Goal: Book appointment/travel/reservation

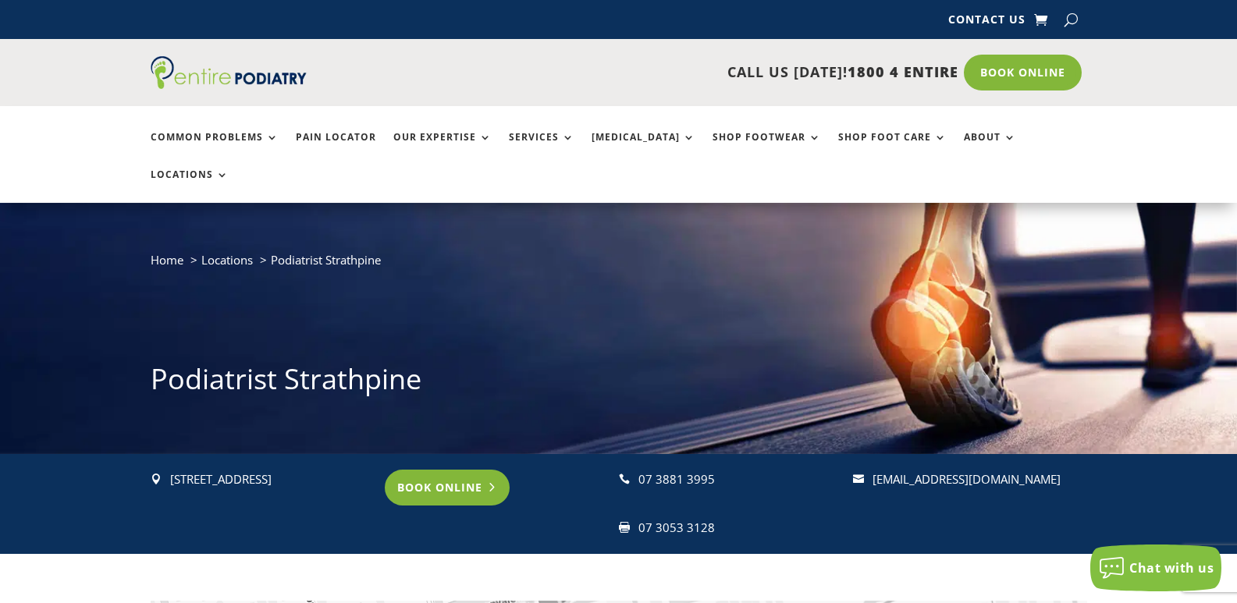
click at [457, 470] on link "Book Online" at bounding box center [448, 488] width 126 height 36
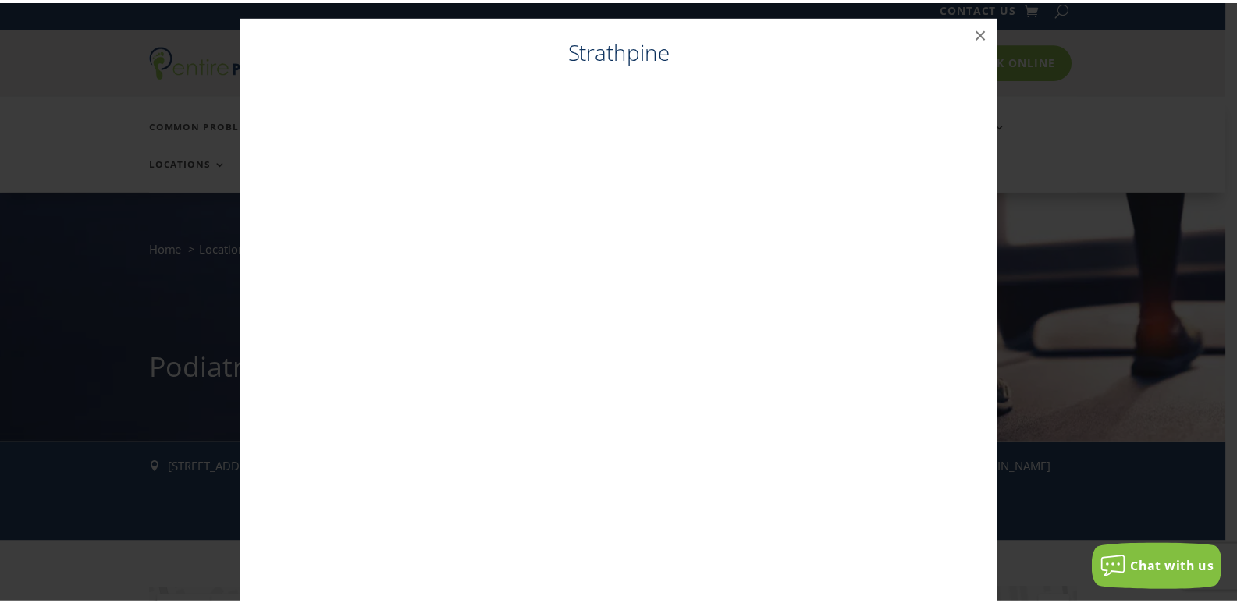
scroll to position [16, 0]
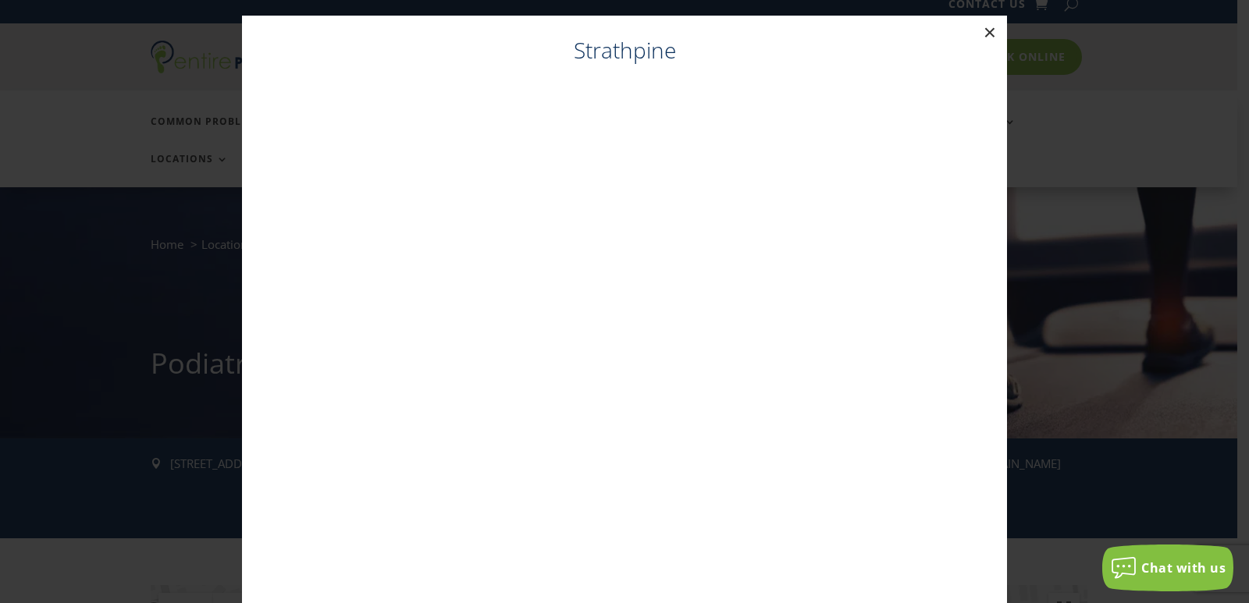
click at [986, 29] on button "×" at bounding box center [990, 33] width 34 height 34
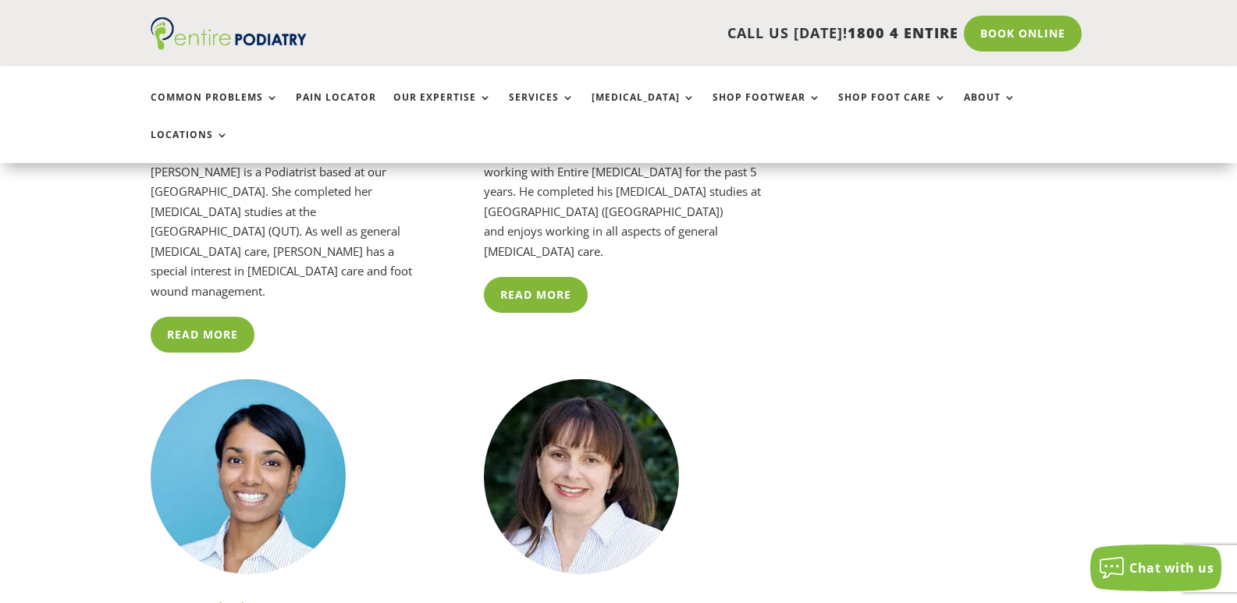
scroll to position [3013, 0]
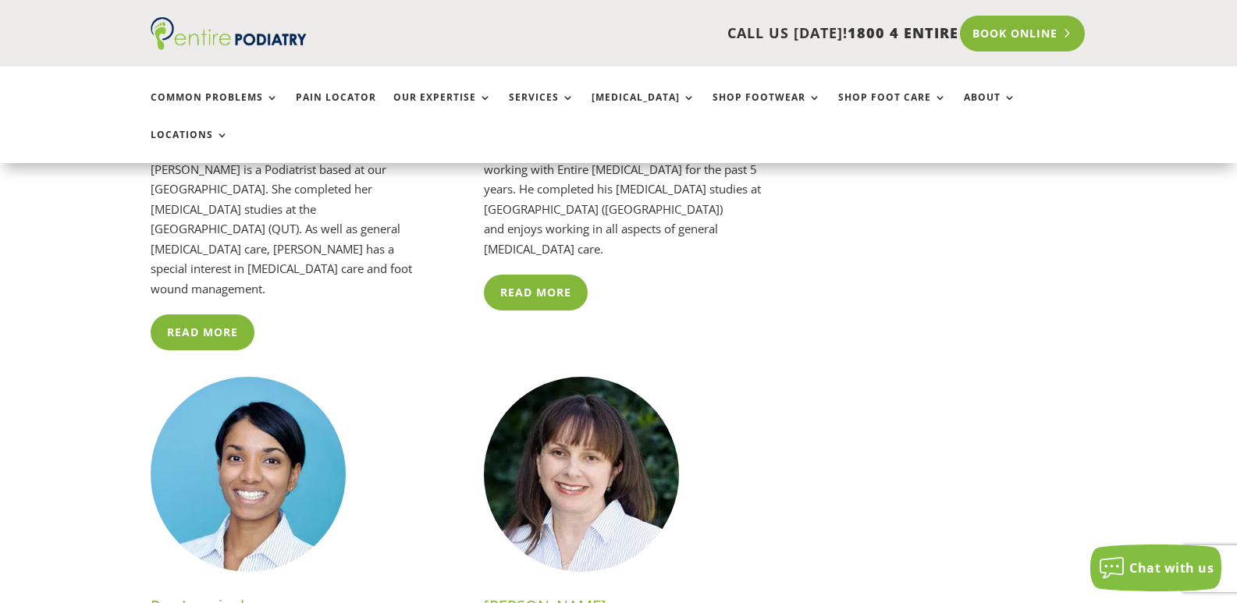
click at [1014, 33] on link "Book Online" at bounding box center [1023, 34] width 126 height 36
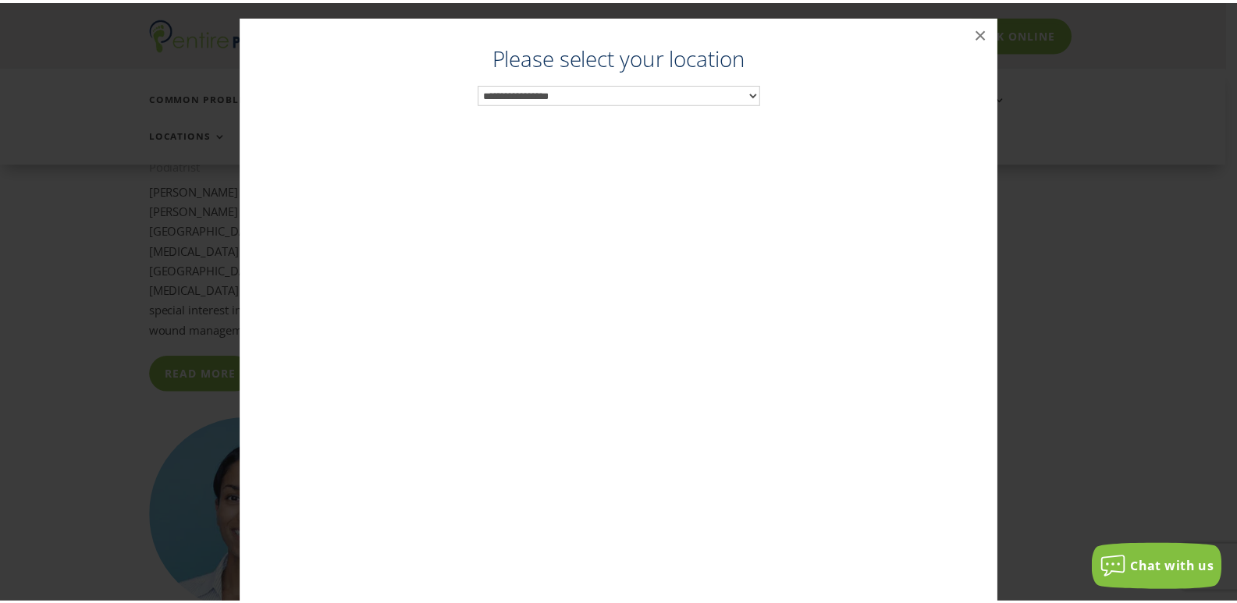
scroll to position [2970, 0]
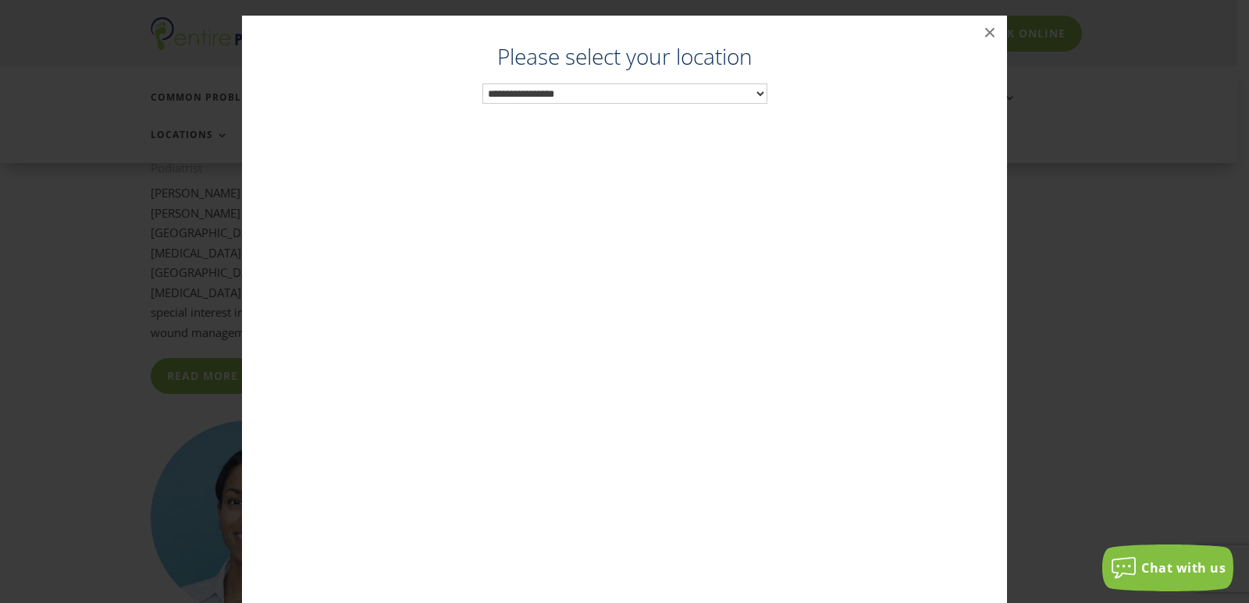
click at [756, 91] on select "**********" at bounding box center [624, 94] width 285 height 20
click at [985, 32] on button "×" at bounding box center [990, 33] width 34 height 34
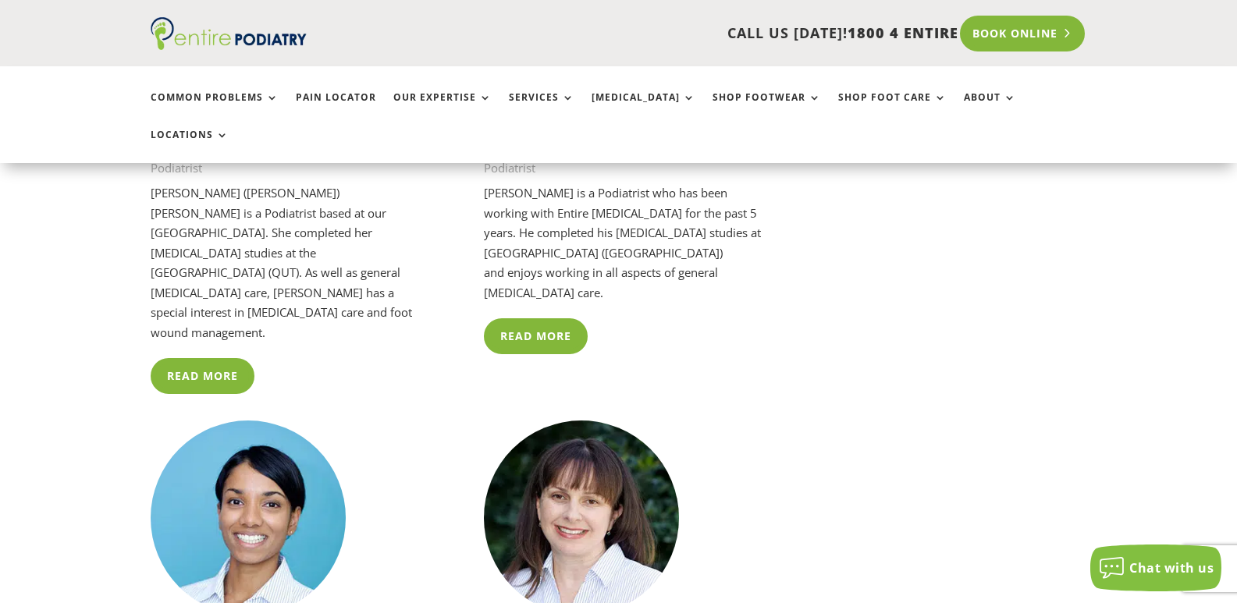
click at [1007, 31] on link "Book Online" at bounding box center [1023, 34] width 126 height 36
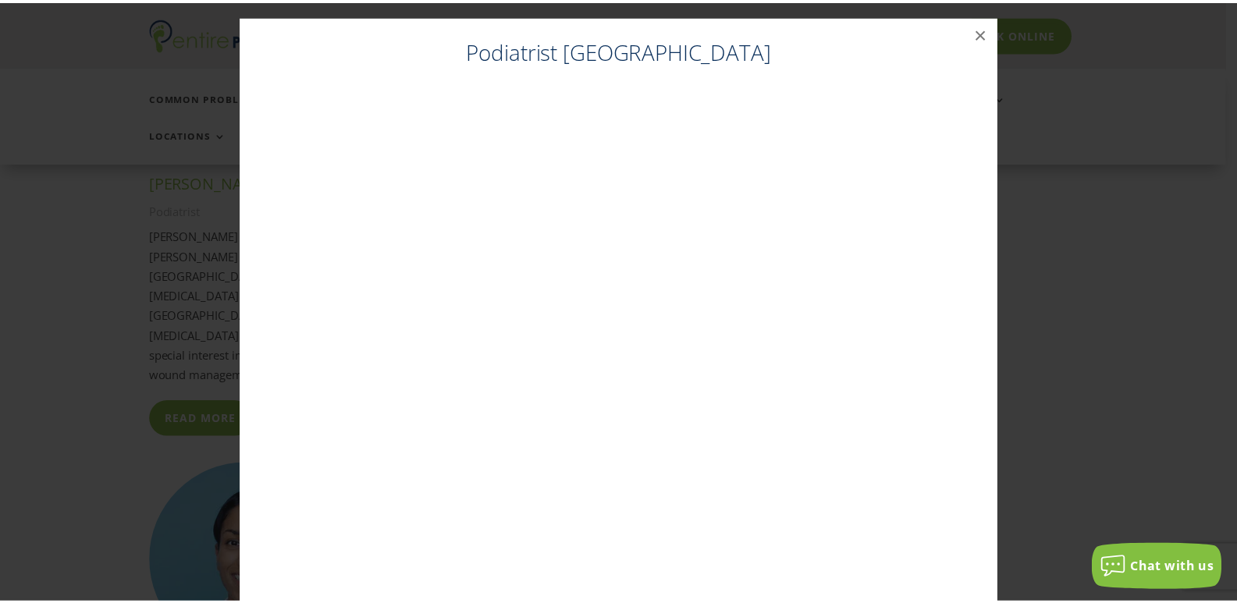
scroll to position [2926, 0]
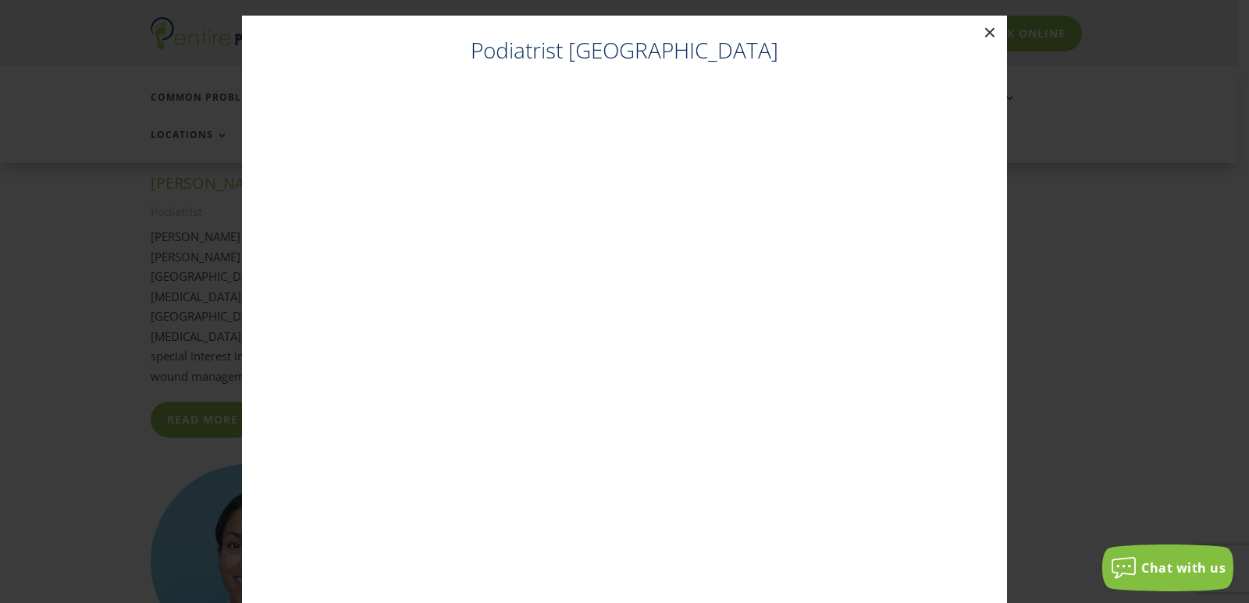
click at [981, 28] on button "×" at bounding box center [990, 33] width 34 height 34
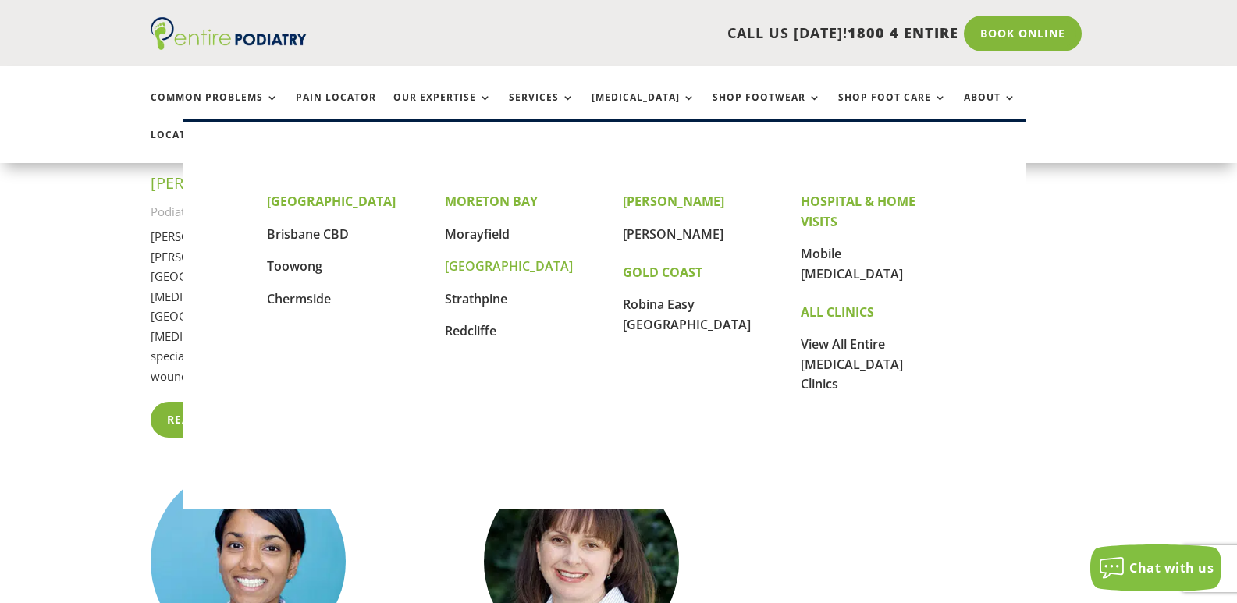
click at [480, 265] on link "[GEOGRAPHIC_DATA]" at bounding box center [509, 266] width 128 height 17
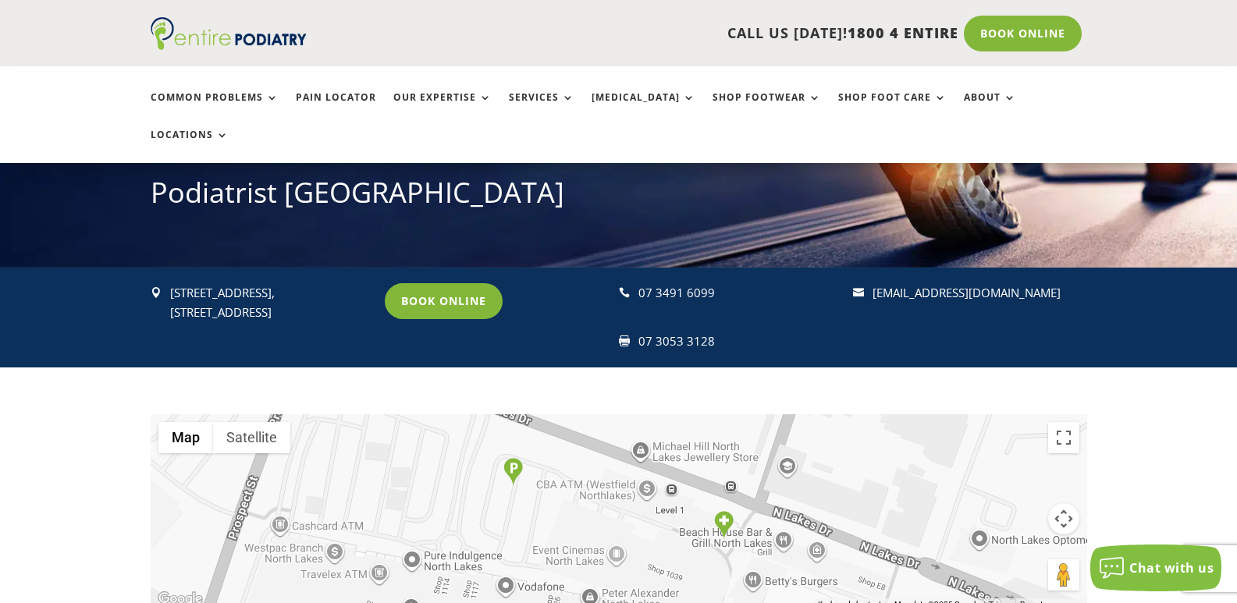
scroll to position [187, 0]
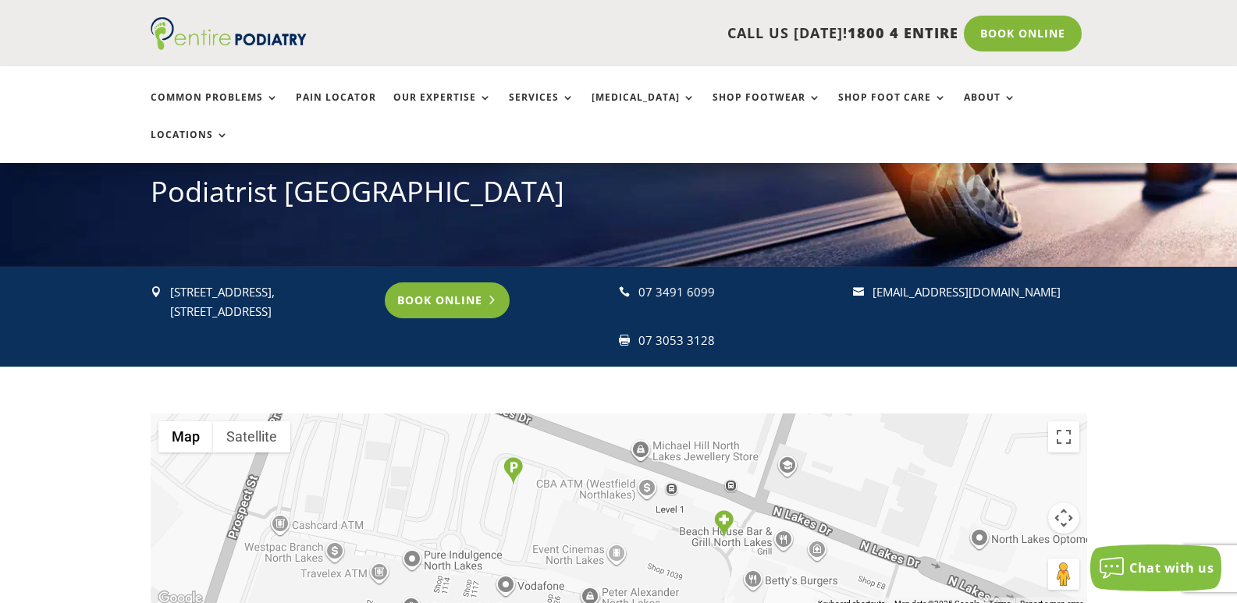
click at [449, 283] on link "Book Online" at bounding box center [448, 301] width 126 height 36
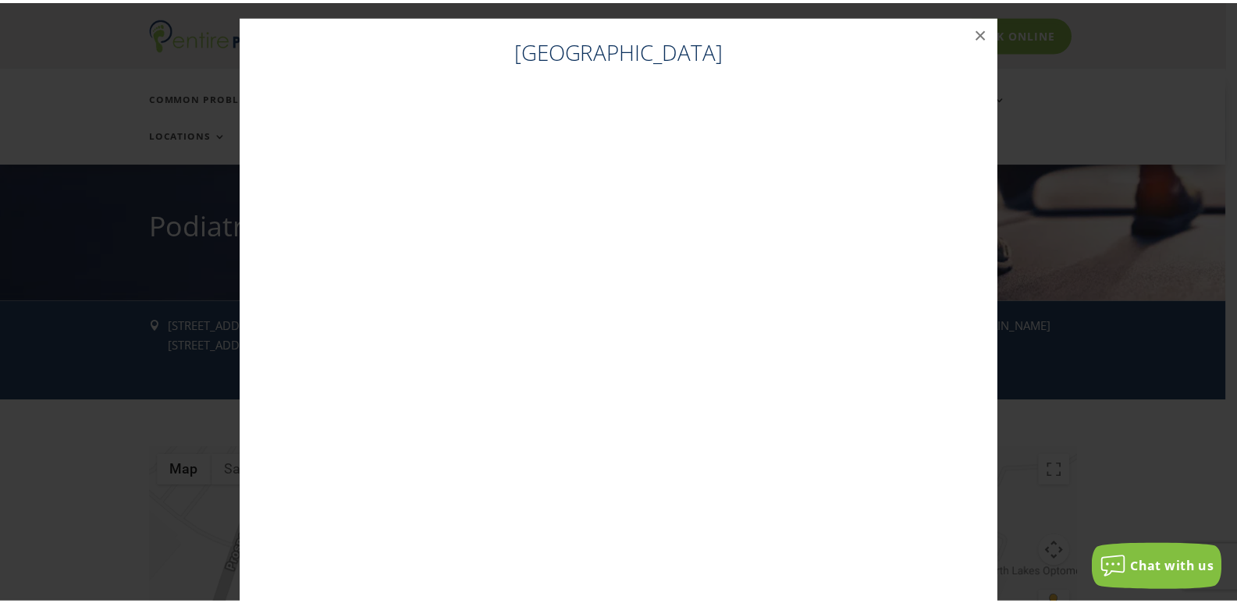
scroll to position [144, 0]
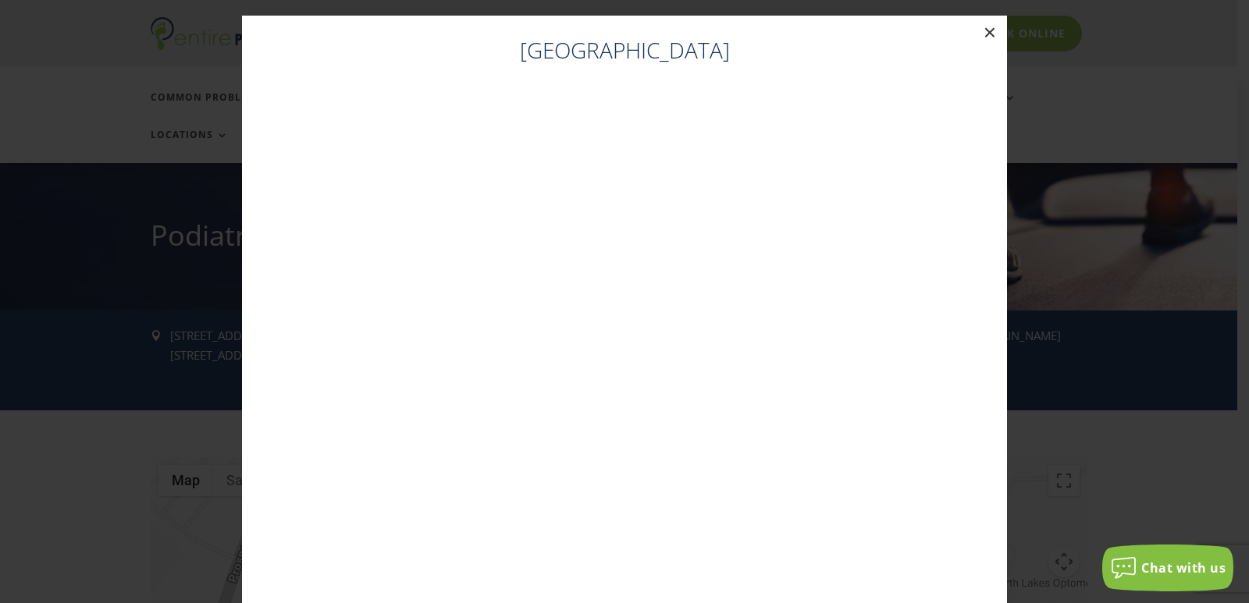
click at [981, 30] on button "×" at bounding box center [990, 33] width 34 height 34
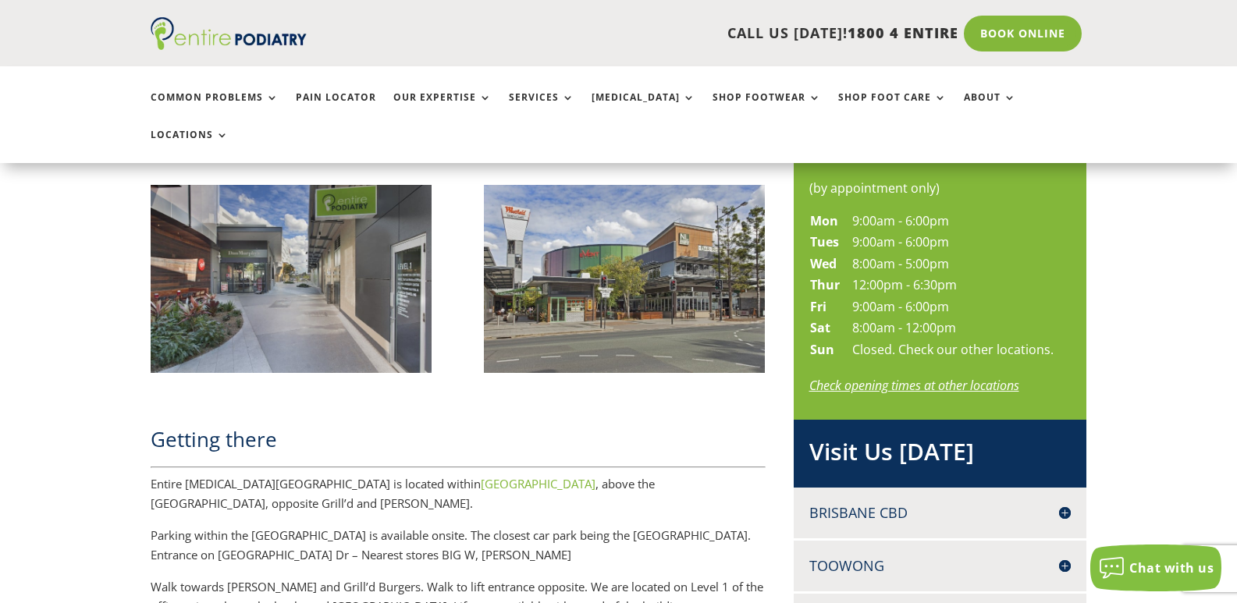
scroll to position [758, 0]
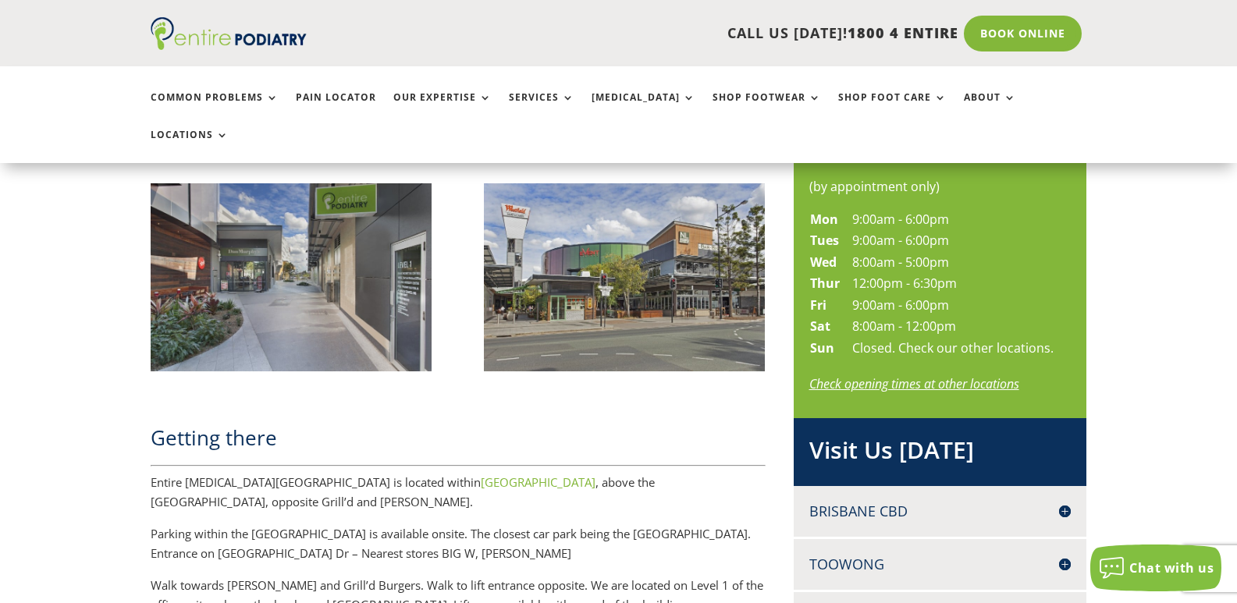
click at [481, 475] on link "[GEOGRAPHIC_DATA]" at bounding box center [538, 483] width 115 height 16
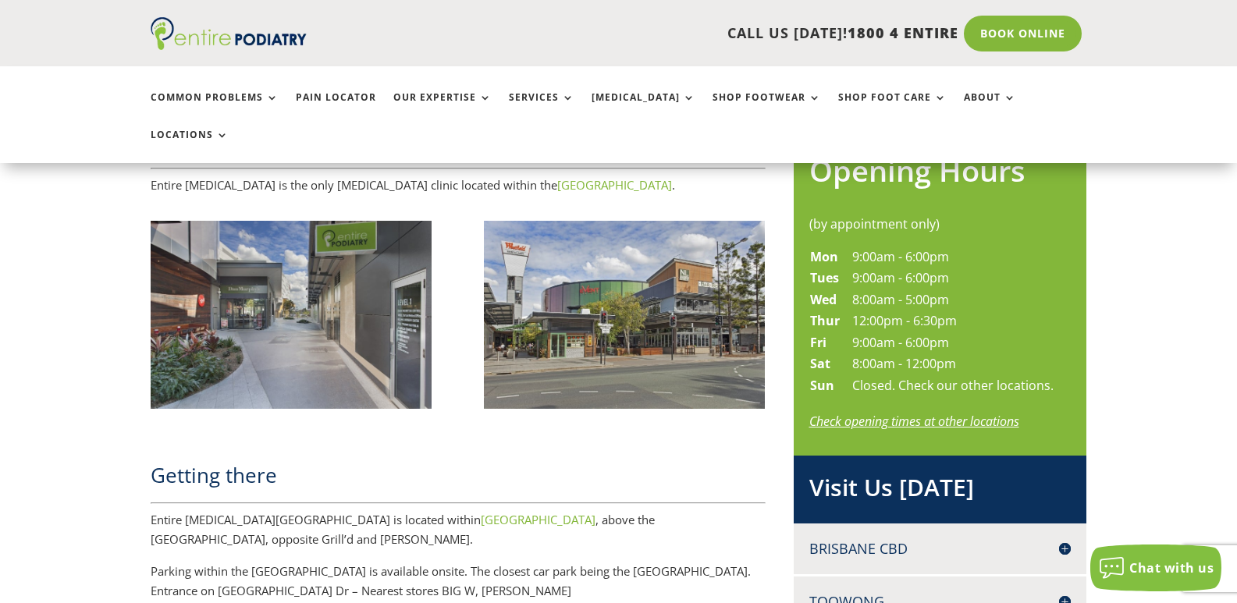
scroll to position [758, 0]
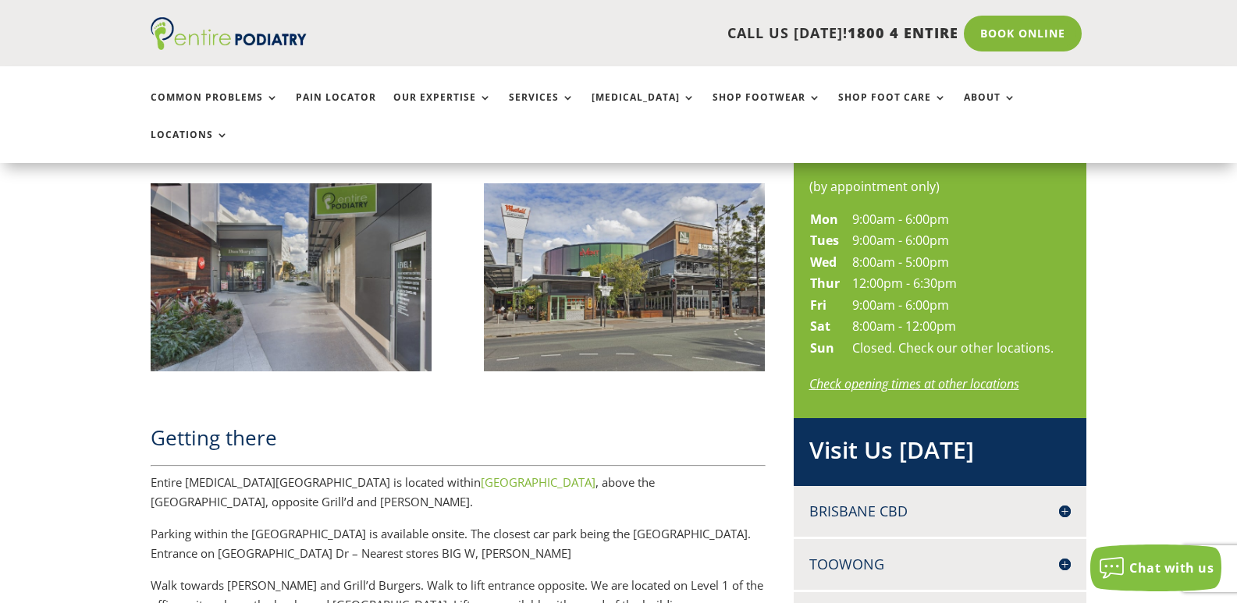
click at [923, 376] on link "Check opening times at other locations" at bounding box center [915, 384] width 210 height 17
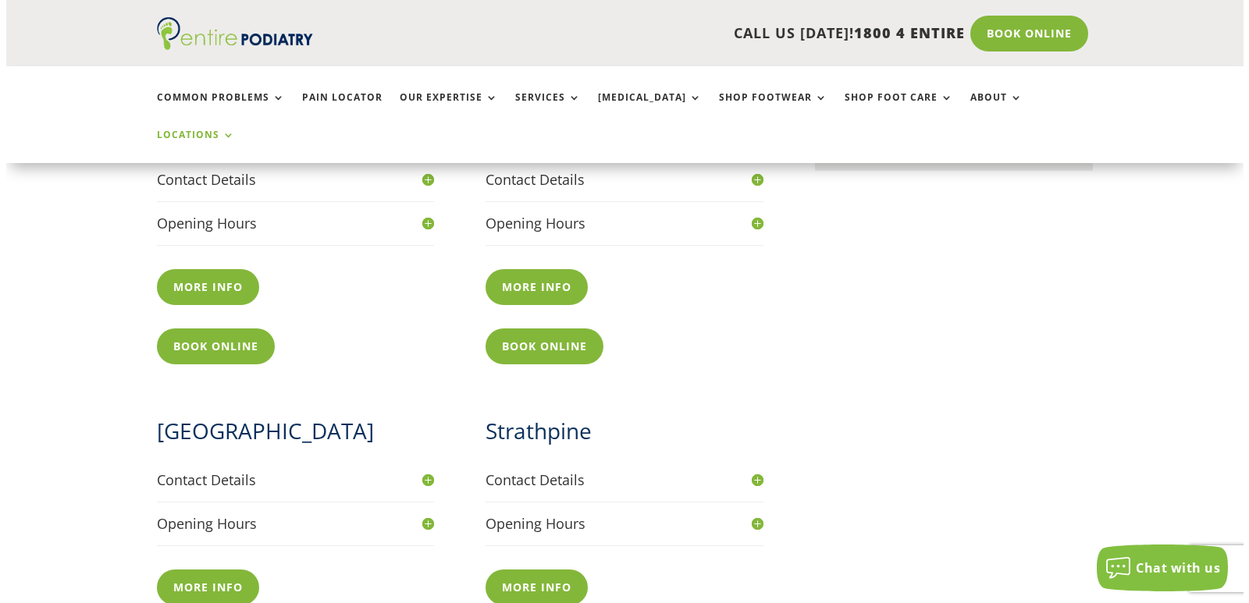
scroll to position [1062, 0]
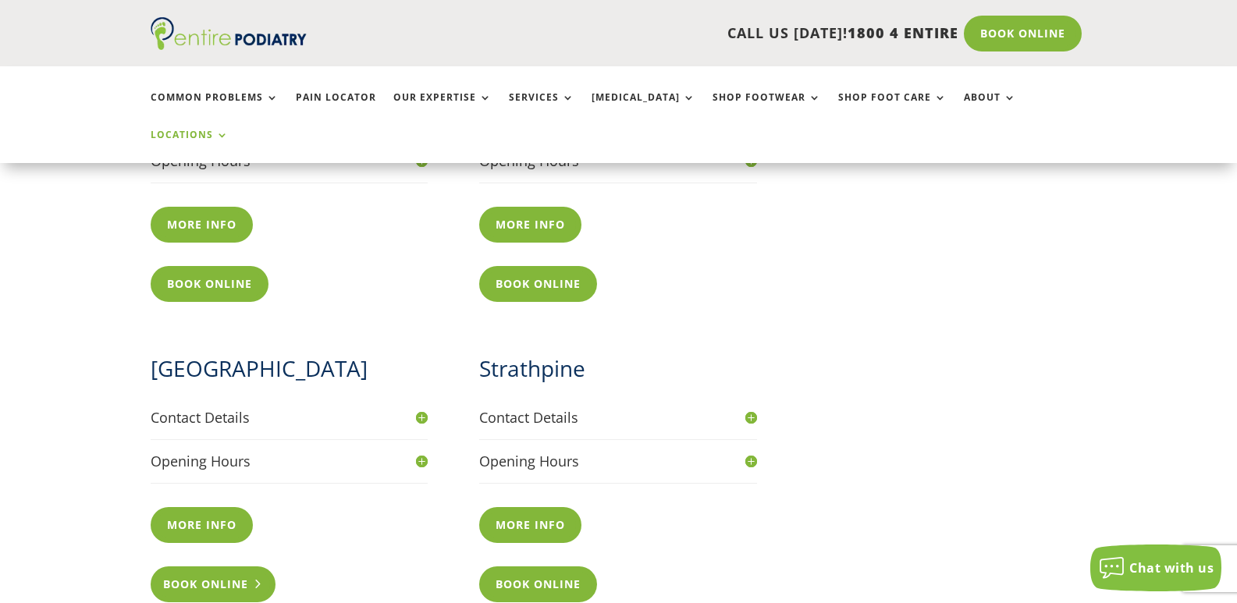
click at [225, 567] on link "Book Online" at bounding box center [214, 585] width 126 height 36
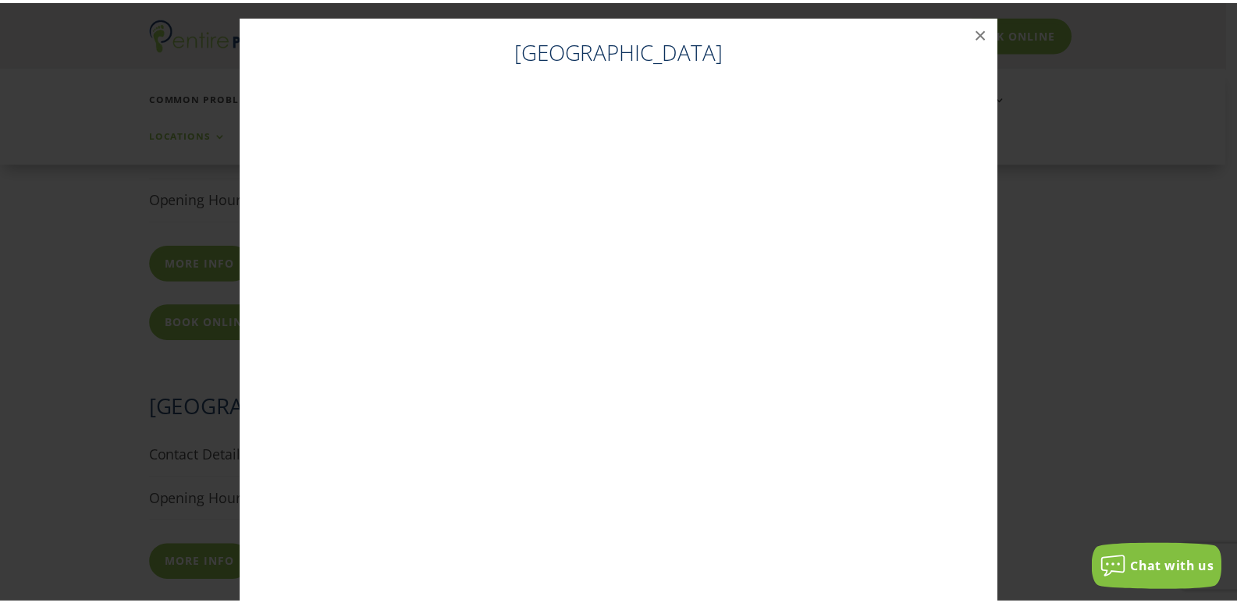
scroll to position [1018, 0]
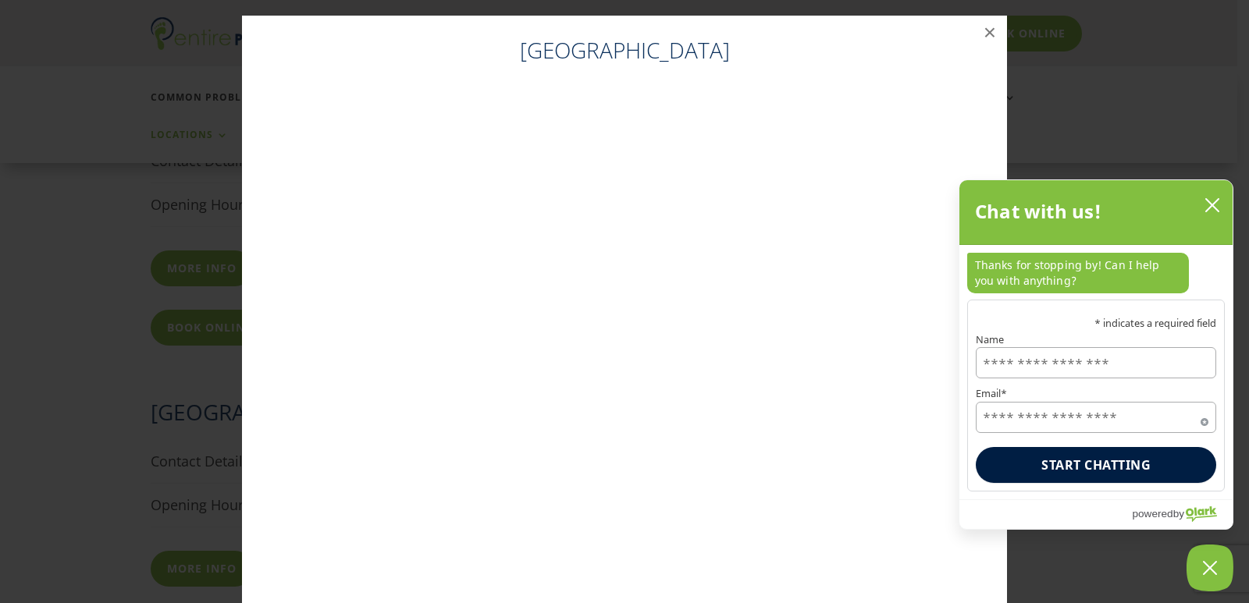
click at [1210, 203] on icon "close chatbox" at bounding box center [1213, 206] width 16 height 16
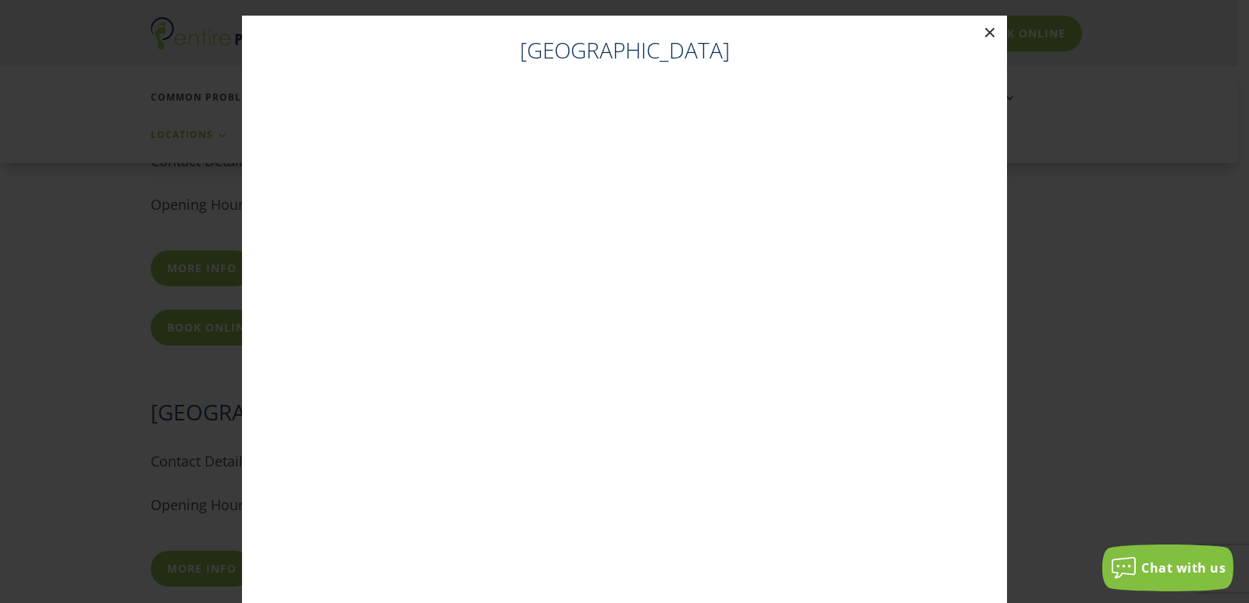
click at [982, 29] on button "×" at bounding box center [990, 33] width 34 height 34
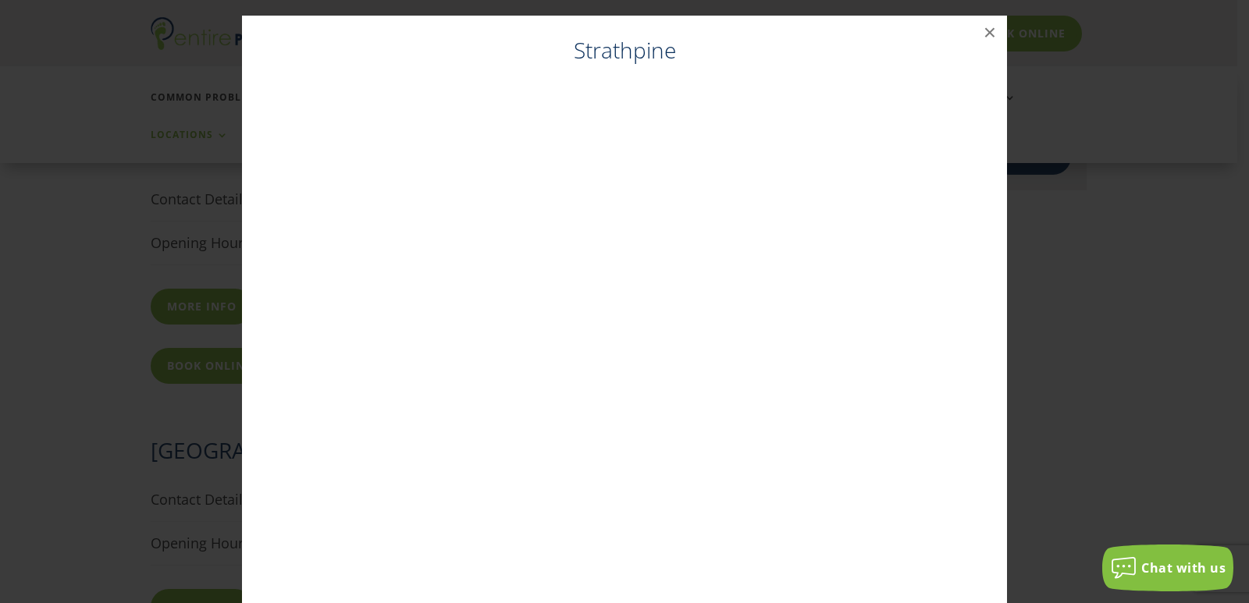
scroll to position [974, 0]
click at [981, 30] on button "×" at bounding box center [990, 33] width 34 height 34
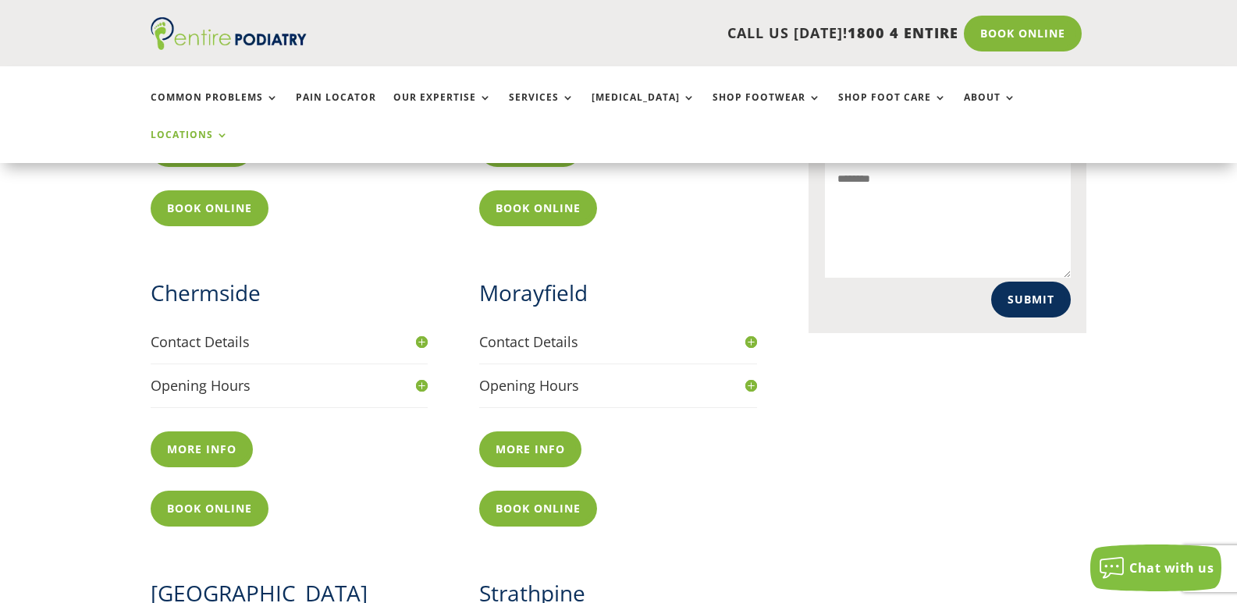
scroll to position [817, 0]
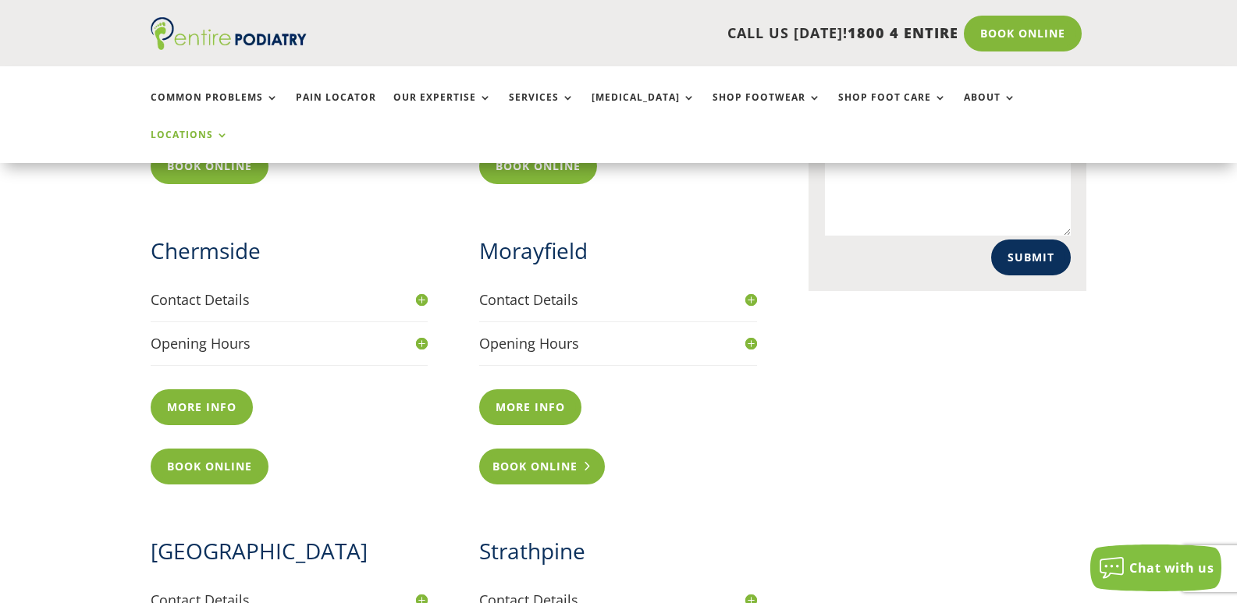
click at [538, 449] on link "Book Online" at bounding box center [542, 467] width 126 height 36
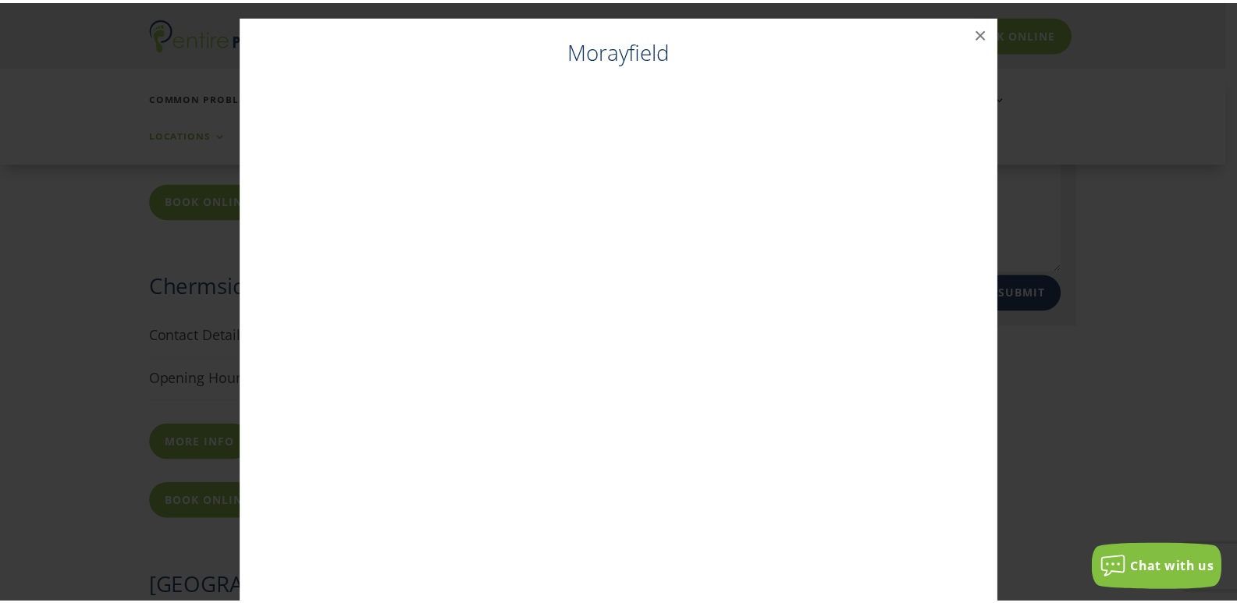
scroll to position [835, 0]
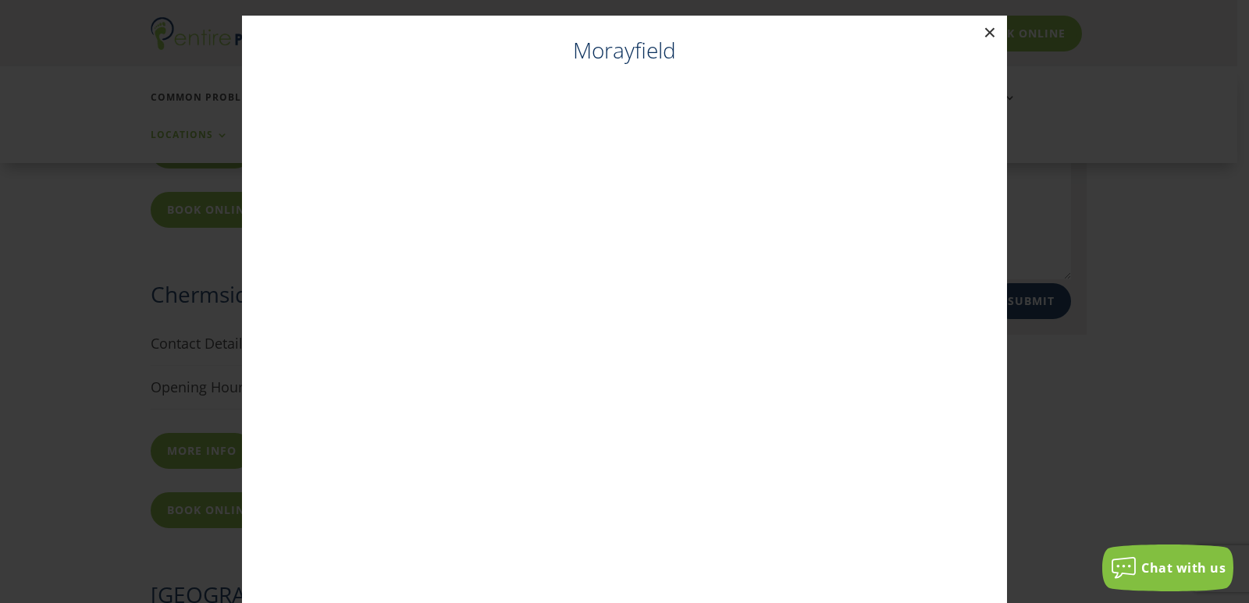
click at [980, 32] on button "×" at bounding box center [990, 33] width 34 height 34
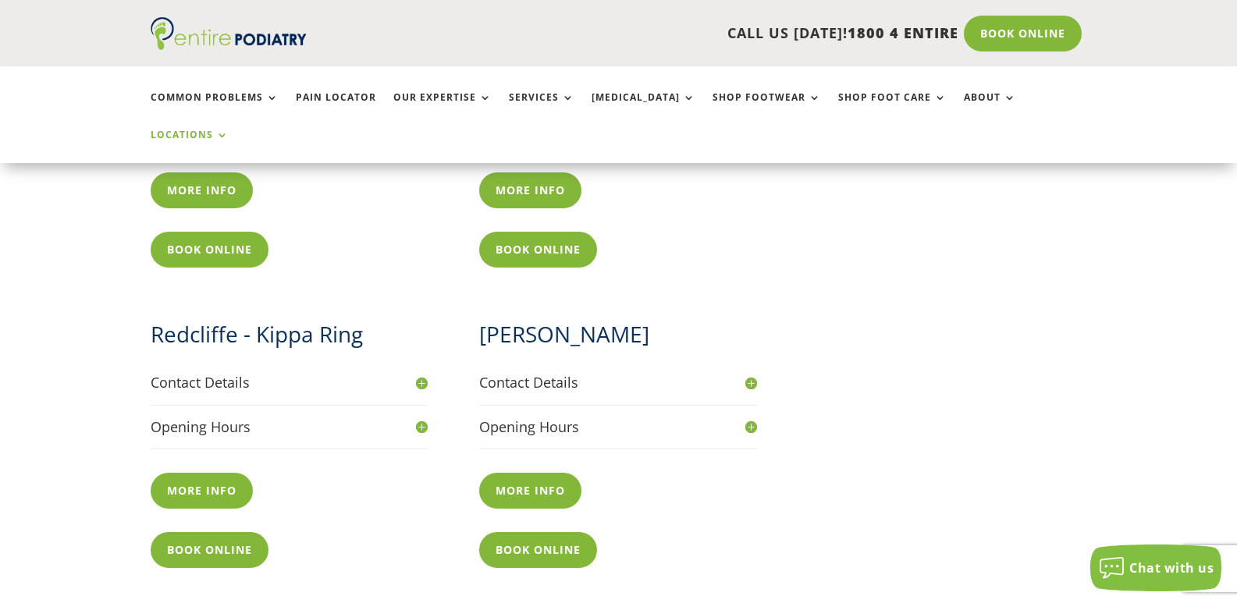
scroll to position [1397, 0]
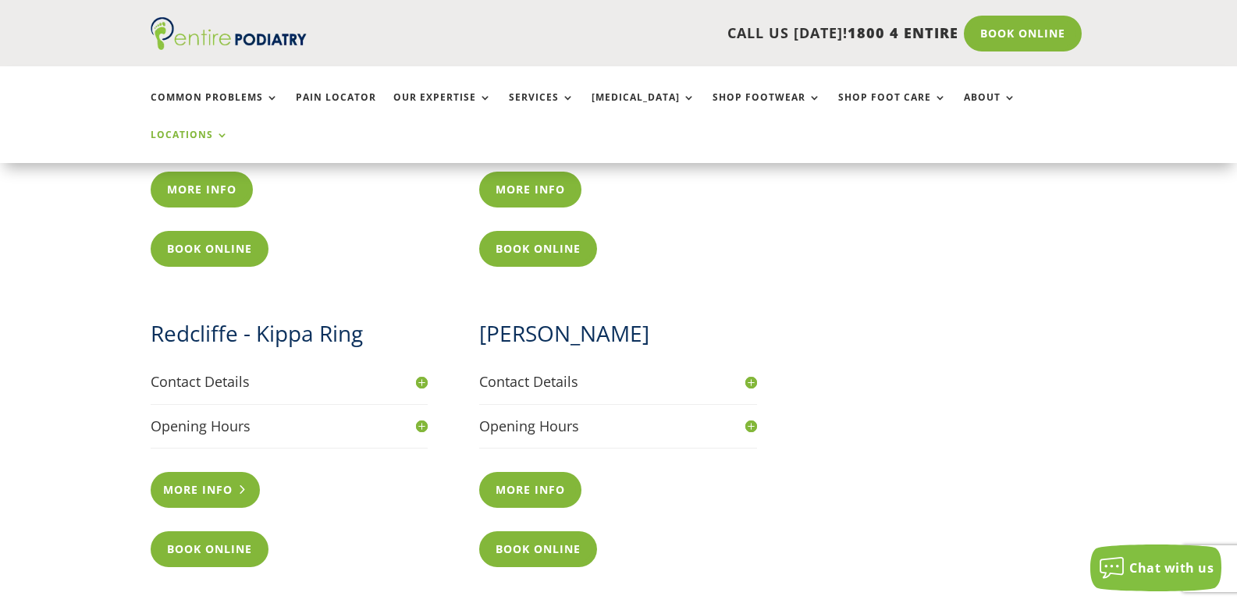
click at [198, 472] on link "More info" at bounding box center [206, 490] width 110 height 36
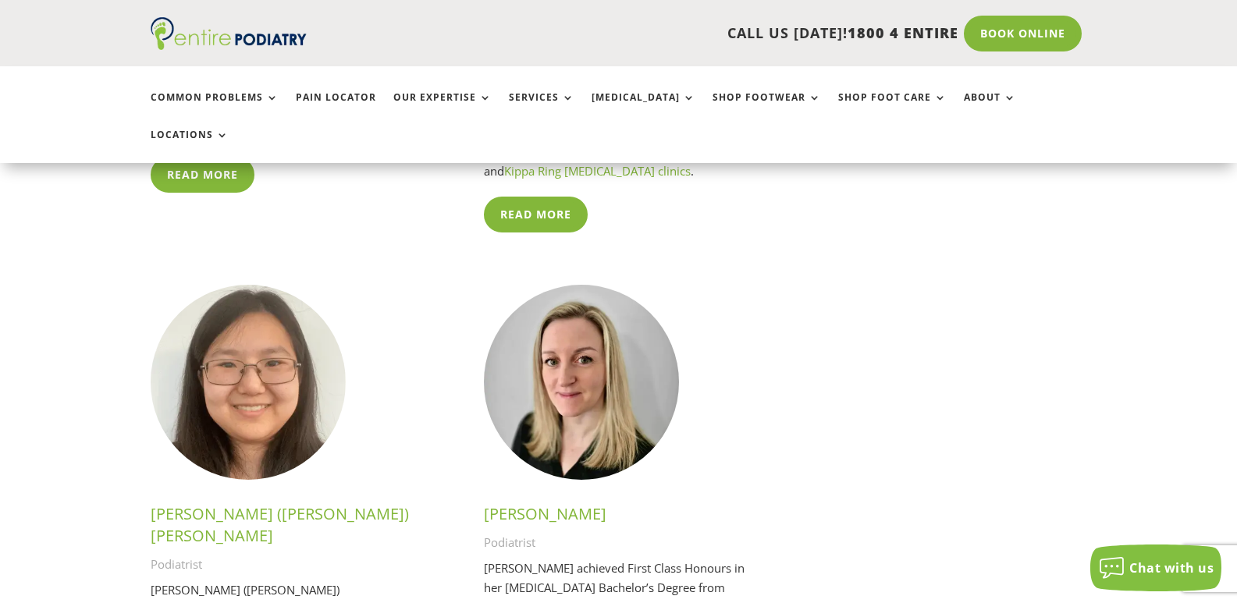
scroll to position [3310, 0]
